Goal: Browse casually

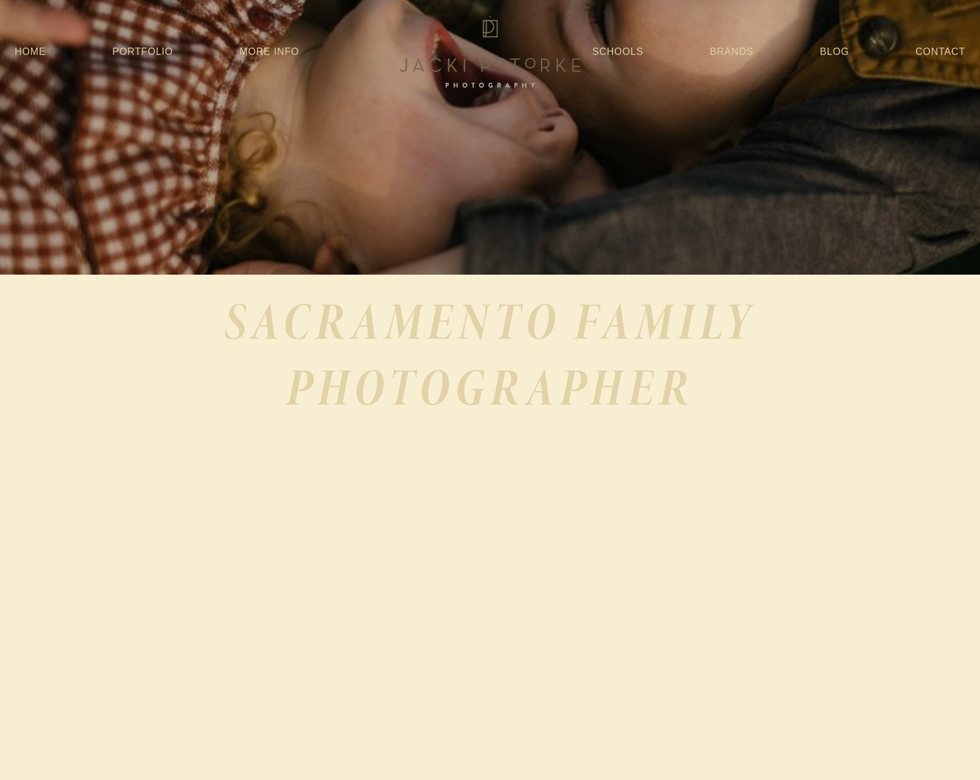
scroll to position [5188, 0]
